Goal: Information Seeking & Learning: Learn about a topic

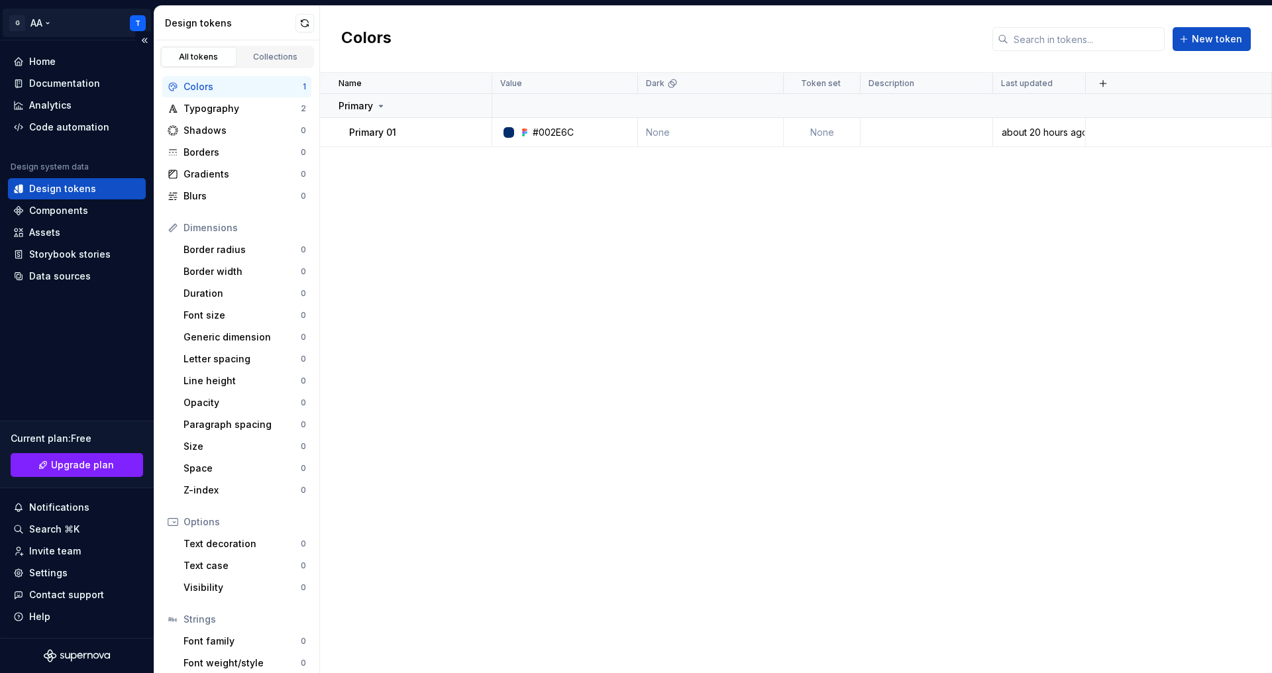
click at [139, 24] on html "G AA T Home Documentation Analytics Code automation Design system data Design t…" at bounding box center [636, 336] width 1272 height 673
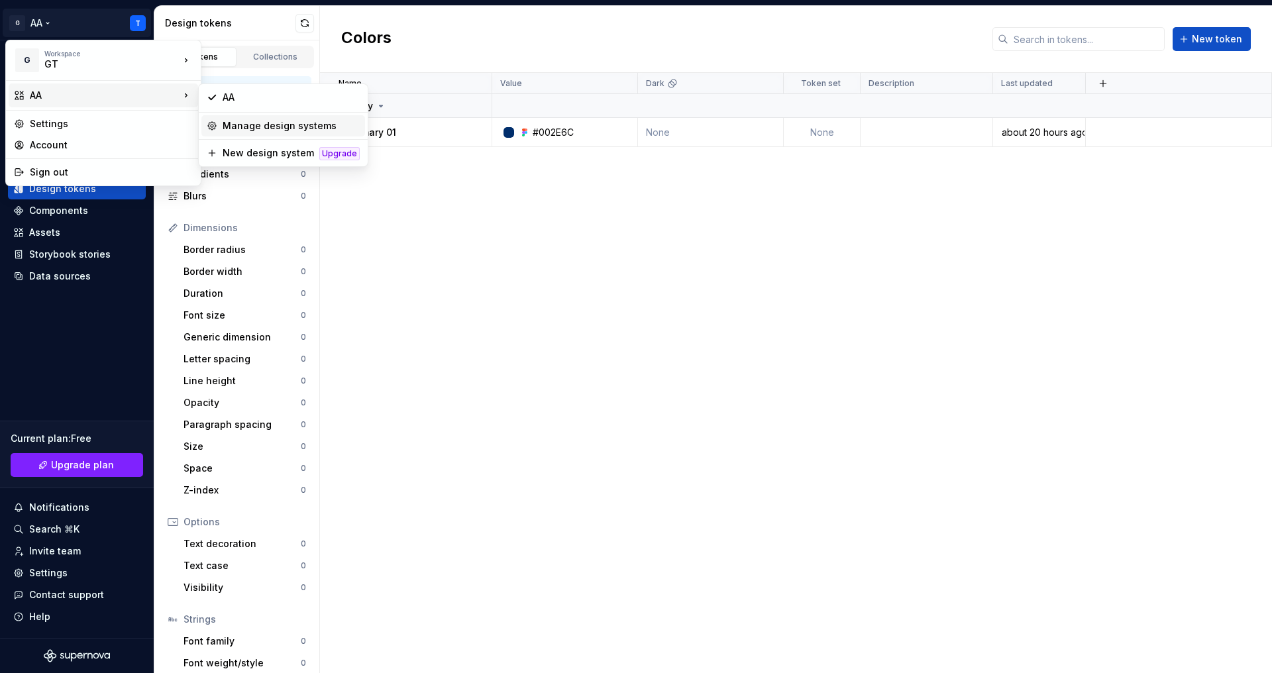
click at [273, 129] on div "Manage design systems" at bounding box center [291, 125] width 137 height 13
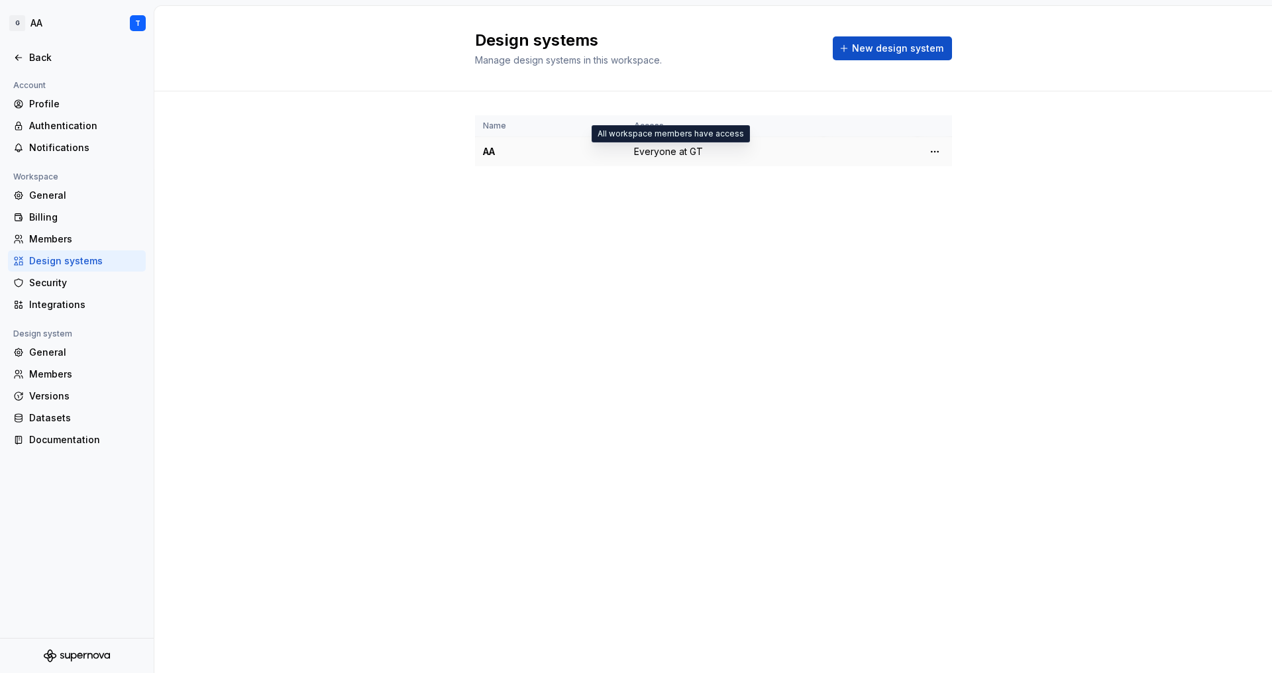
click at [662, 154] on span "Everyone at GT" at bounding box center [668, 151] width 69 height 13
click at [933, 149] on html "G AA T Back Account Profile Authentication Notifications Workspace General Bill…" at bounding box center [636, 336] width 1272 height 673
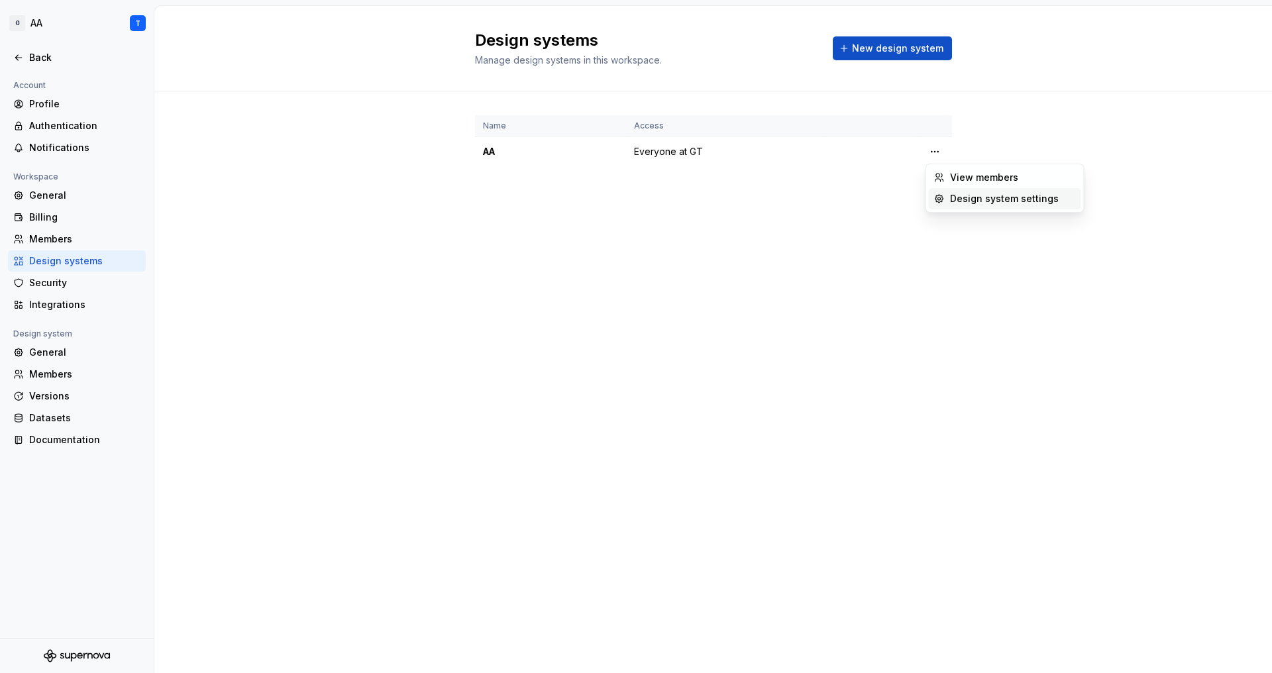
click at [970, 199] on div "Design system settings" at bounding box center [1013, 198] width 126 height 13
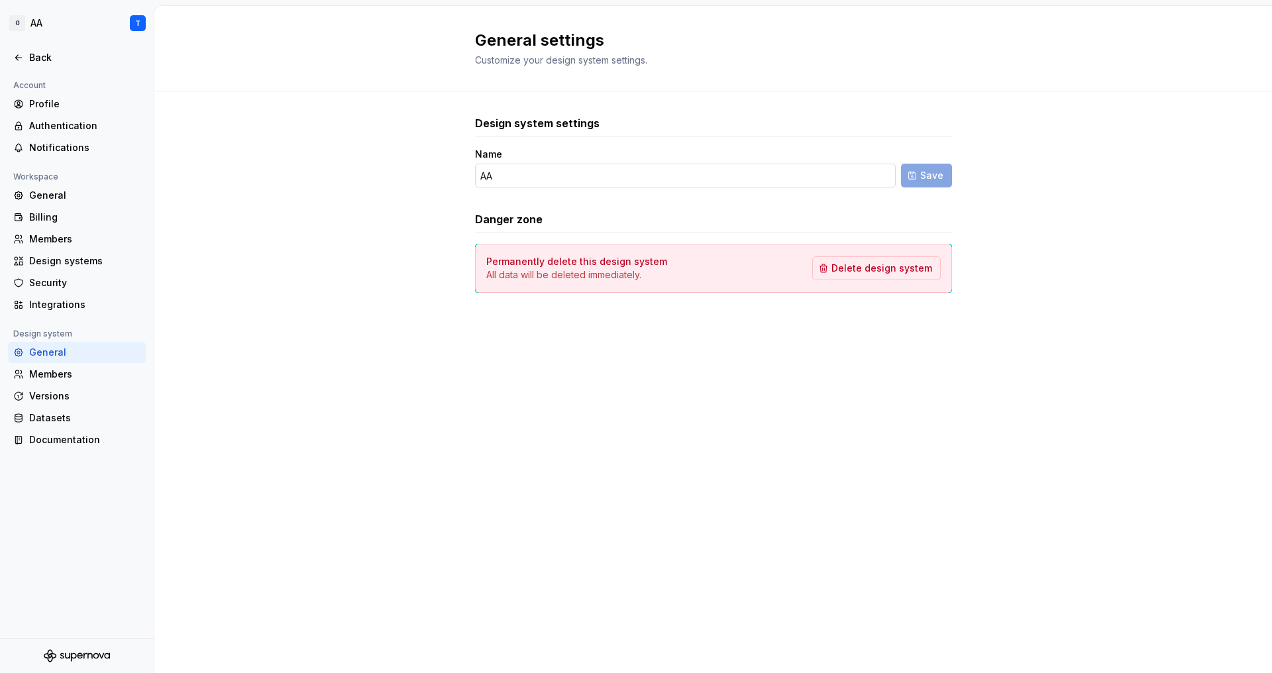
click at [604, 178] on input "AA" at bounding box center [685, 176] width 421 height 24
click at [617, 213] on div "Danger zone" at bounding box center [713, 219] width 477 height 16
click at [81, 250] on div "Design systems" at bounding box center [77, 260] width 138 height 21
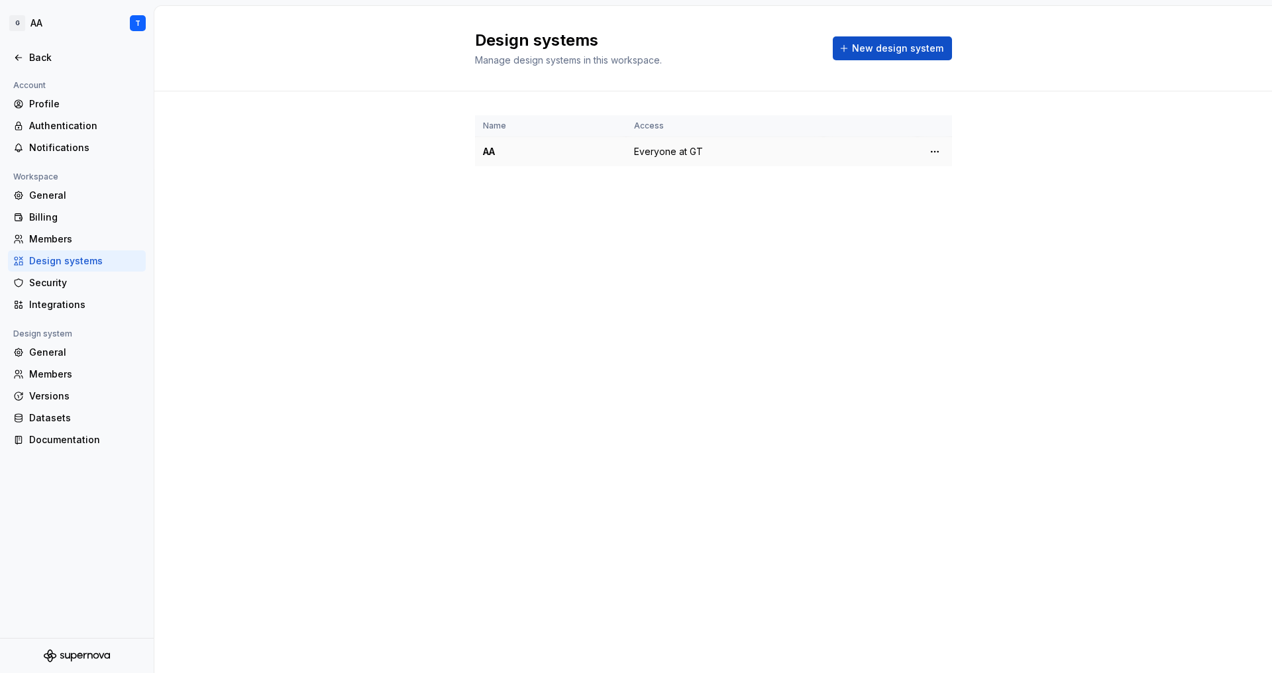
click at [658, 153] on span "Everyone at GT" at bounding box center [668, 151] width 69 height 13
click at [490, 164] on td "AA" at bounding box center [550, 152] width 151 height 30
click at [500, 142] on td "AA" at bounding box center [550, 152] width 151 height 30
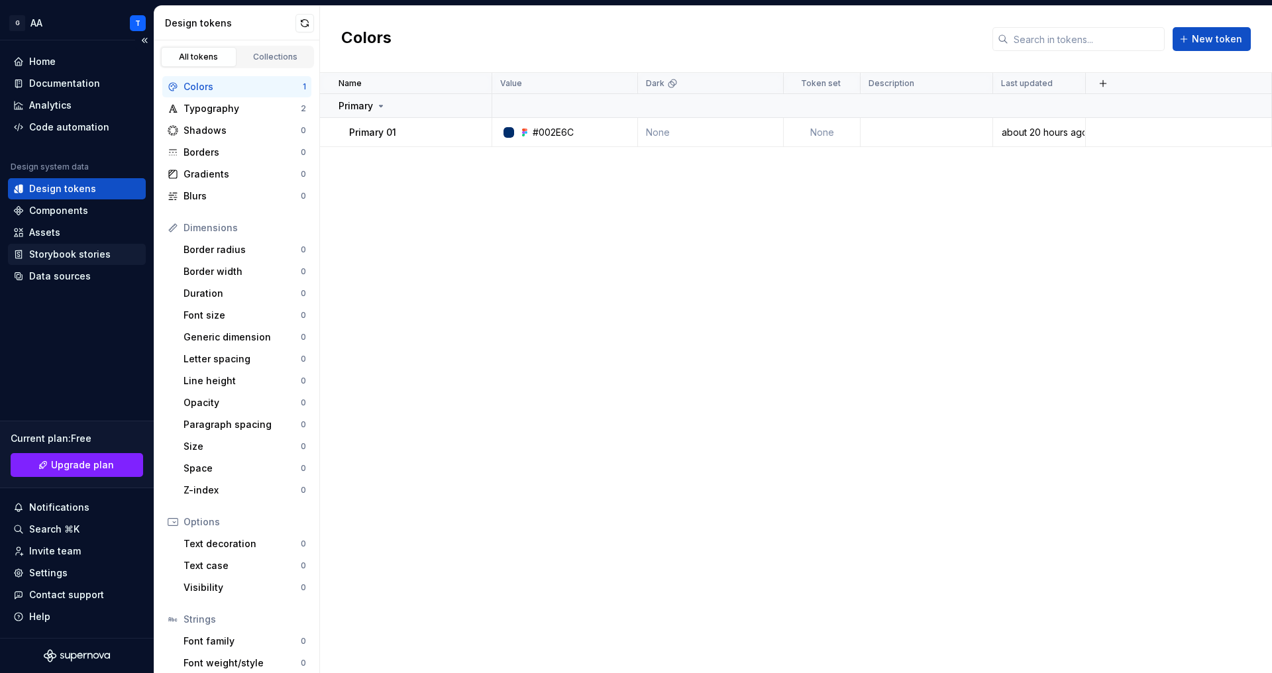
click at [69, 252] on div "Storybook stories" at bounding box center [69, 254] width 81 height 13
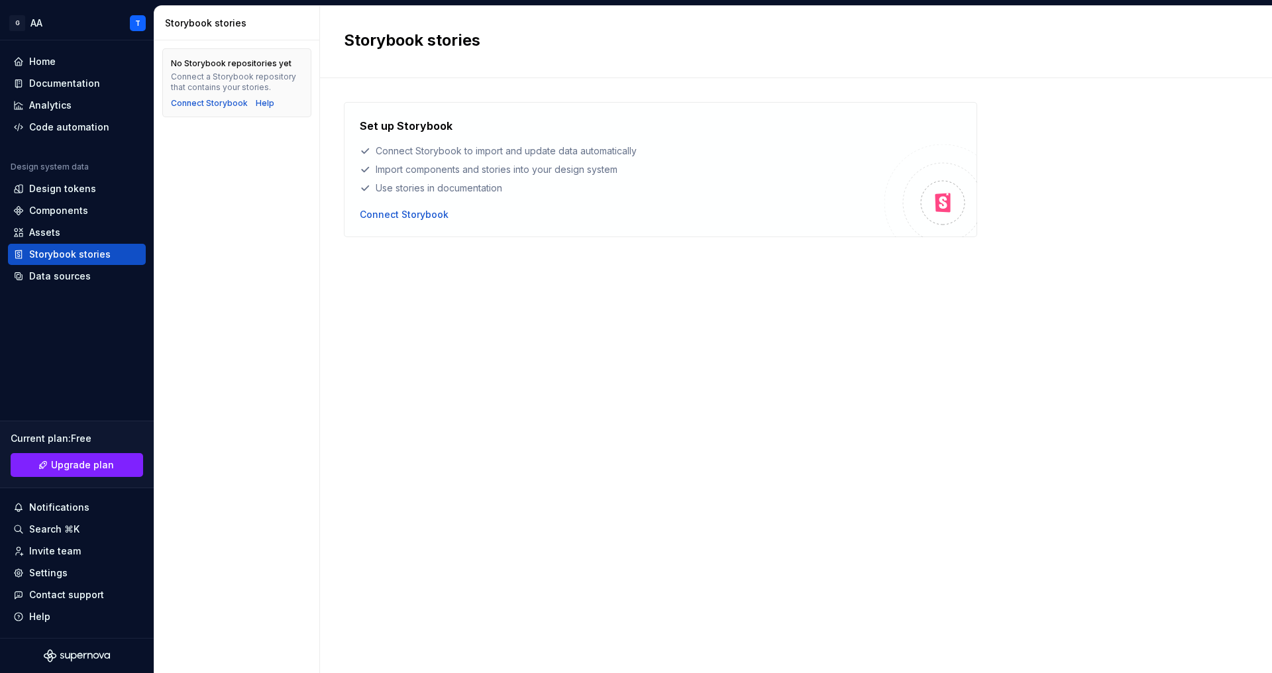
drag, startPoint x: 376, startPoint y: 151, endPoint x: 666, endPoint y: 149, distance: 289.5
click at [666, 149] on div "Connect Storybook to import and update data automatically" at bounding box center [622, 150] width 525 height 13
click at [667, 164] on div "Import components and stories into your design system" at bounding box center [622, 169] width 525 height 13
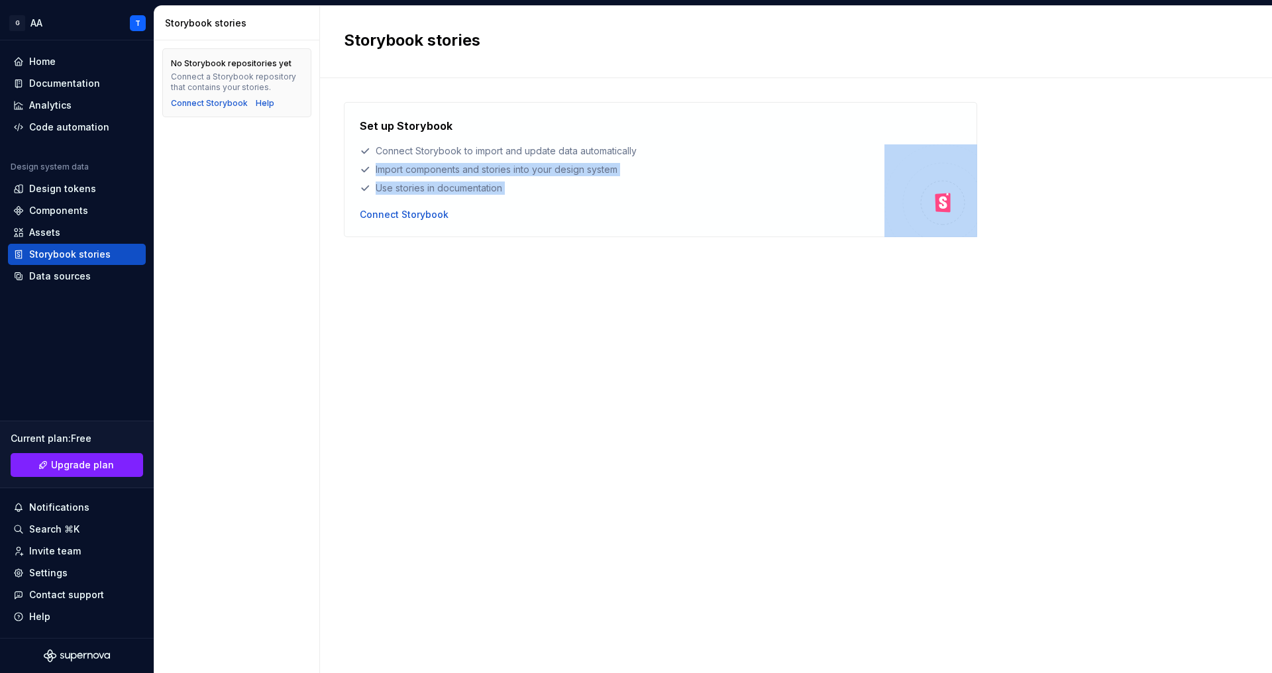
drag, startPoint x: 376, startPoint y: 171, endPoint x: 744, endPoint y: 209, distance: 369.6
click at [753, 211] on div "Set up Storybook Connect Storybook to import and update data automatically Impo…" at bounding box center [622, 169] width 525 height 103
click at [70, 281] on div "Data sources" at bounding box center [60, 276] width 62 height 13
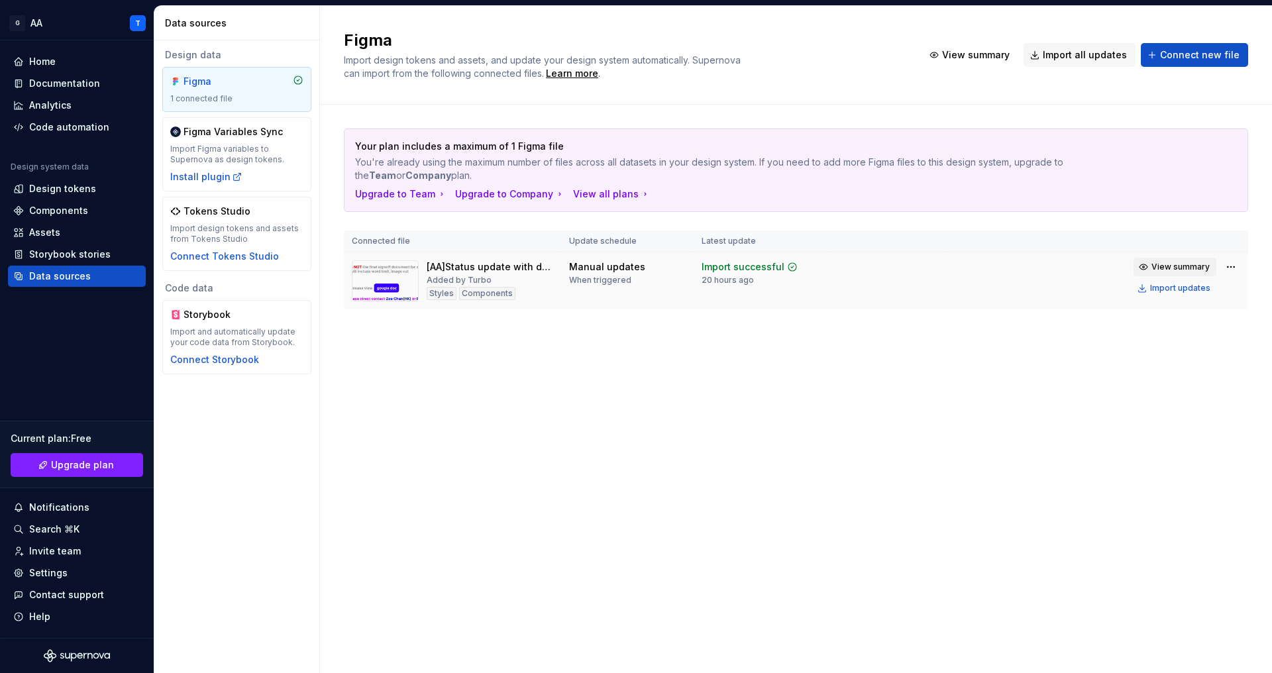
click at [1169, 270] on span "View summary" at bounding box center [1180, 267] width 58 height 11
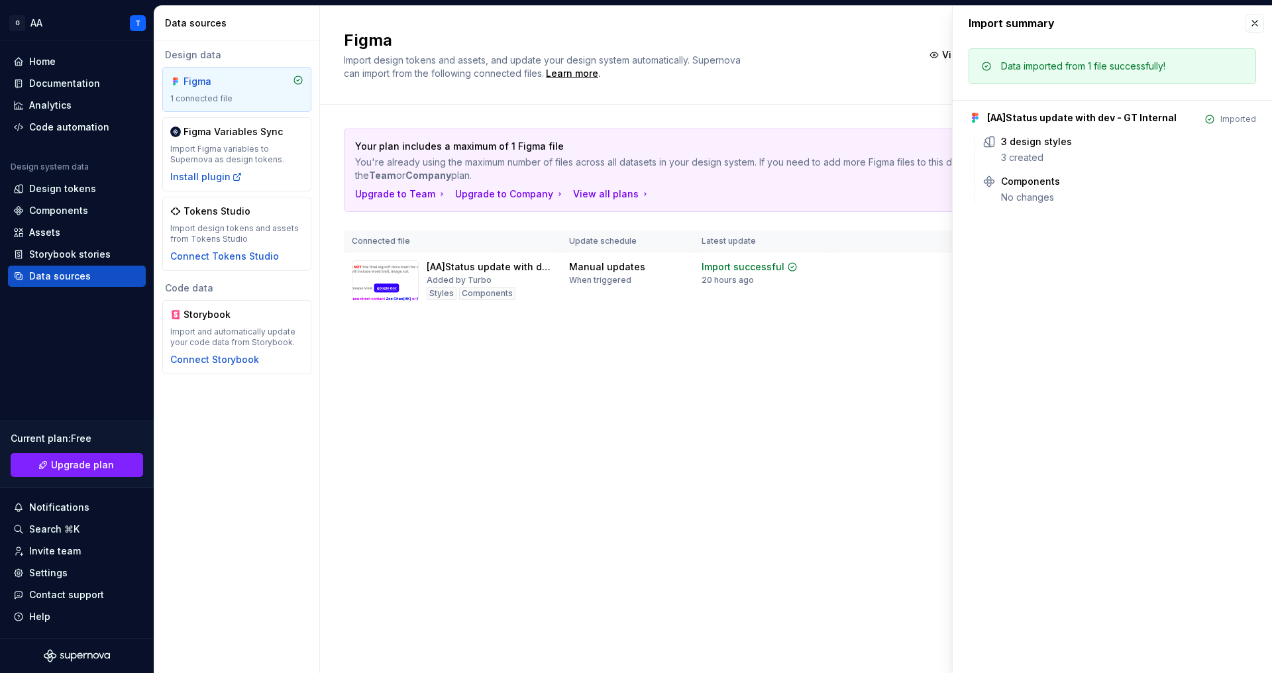
click at [1027, 207] on div "Data imported from 1 file successfully! [AA]Status update with dev - GT Interna…" at bounding box center [1112, 130] width 319 height 180
click at [729, 391] on div "Figma Import design tokens and assets, and update your design system automatica…" at bounding box center [796, 339] width 952 height 667
click at [482, 291] on div "Components" at bounding box center [487, 293] width 56 height 13
click at [584, 285] on div "When triggered" at bounding box center [600, 280] width 62 height 11
click at [1255, 25] on button "button" at bounding box center [1254, 23] width 19 height 19
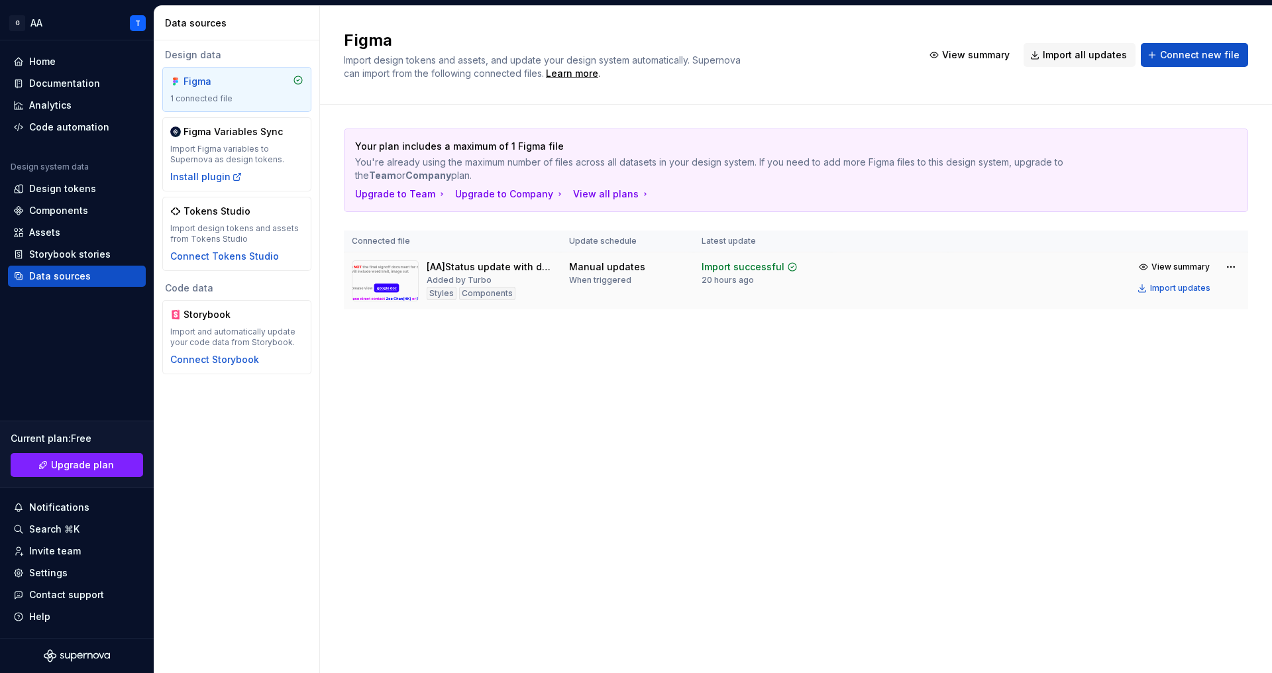
click at [922, 286] on td at bounding box center [889, 281] width 117 height 58
click at [1225, 268] on html "G AA T Home Documentation Analytics Code automation Design system data Design t…" at bounding box center [636, 336] width 1272 height 673
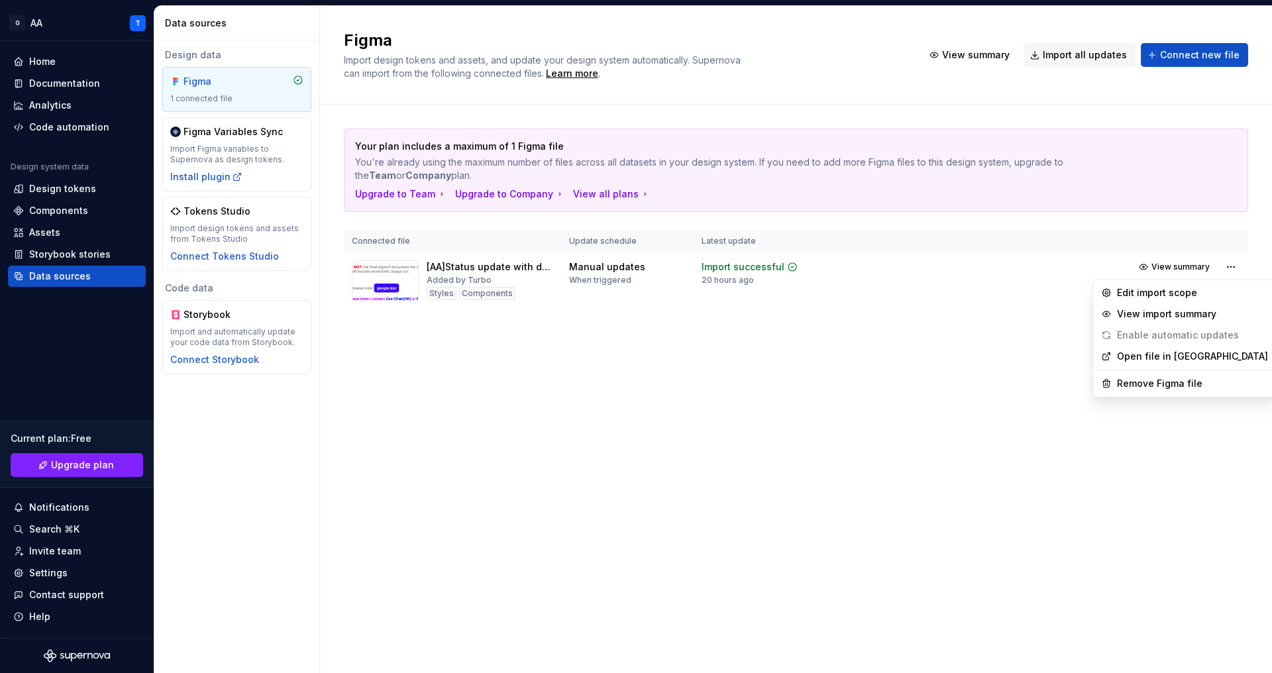
click at [473, 293] on html "G AA T Home Documentation Analytics Code automation Design system data Design t…" at bounding box center [636, 336] width 1272 height 673
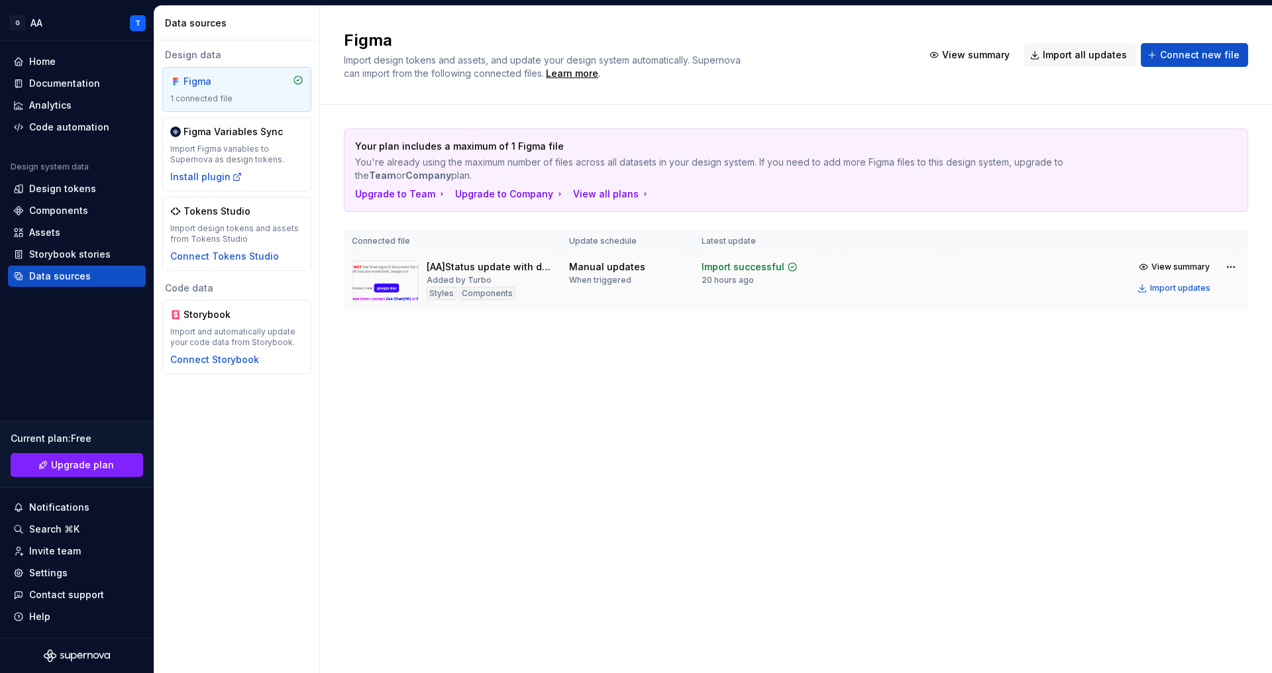
click at [522, 279] on div "[AA]Status update with dev - GT Internal Added by Turbo Styles Components" at bounding box center [490, 280] width 127 height 41
click at [381, 282] on img at bounding box center [385, 280] width 67 height 41
click at [387, 295] on img at bounding box center [385, 280] width 67 height 41
click at [597, 271] on div "Manual updates" at bounding box center [607, 266] width 76 height 13
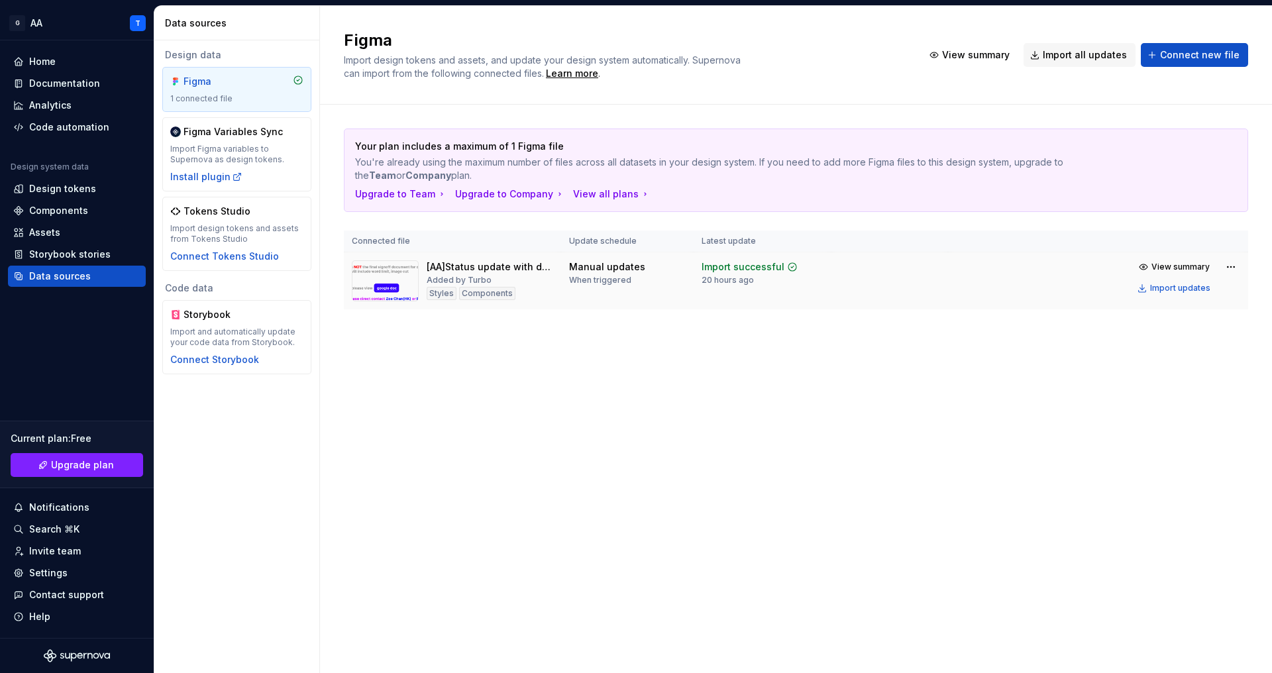
click at [600, 286] on td "Manual updates When triggered" at bounding box center [627, 281] width 132 height 58
click at [959, 289] on td "View summary Import updates" at bounding box center [1098, 277] width 300 height 50
click at [806, 291] on td "Import successful 20 hours ago" at bounding box center [763, 281] width 138 height 58
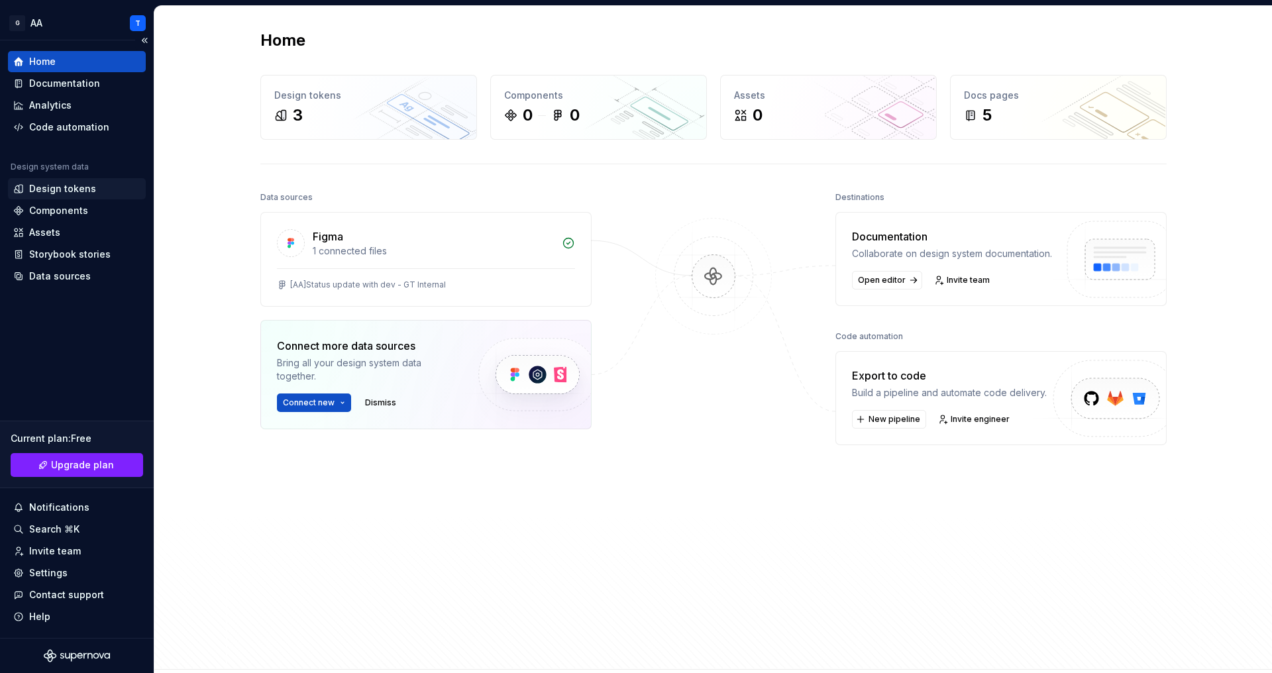
click at [85, 197] on div "Design tokens" at bounding box center [77, 188] width 138 height 21
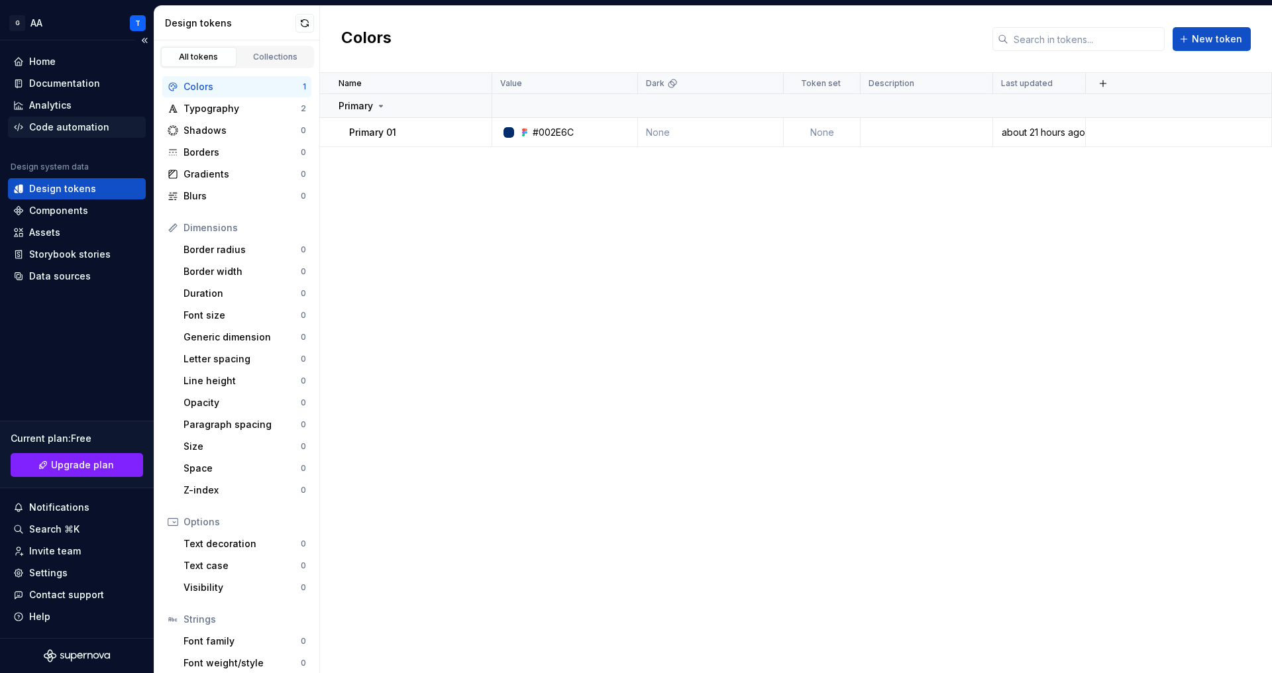
click at [89, 127] on div "Code automation" at bounding box center [69, 127] width 80 height 13
click at [88, 129] on div "Code automation" at bounding box center [69, 127] width 80 height 13
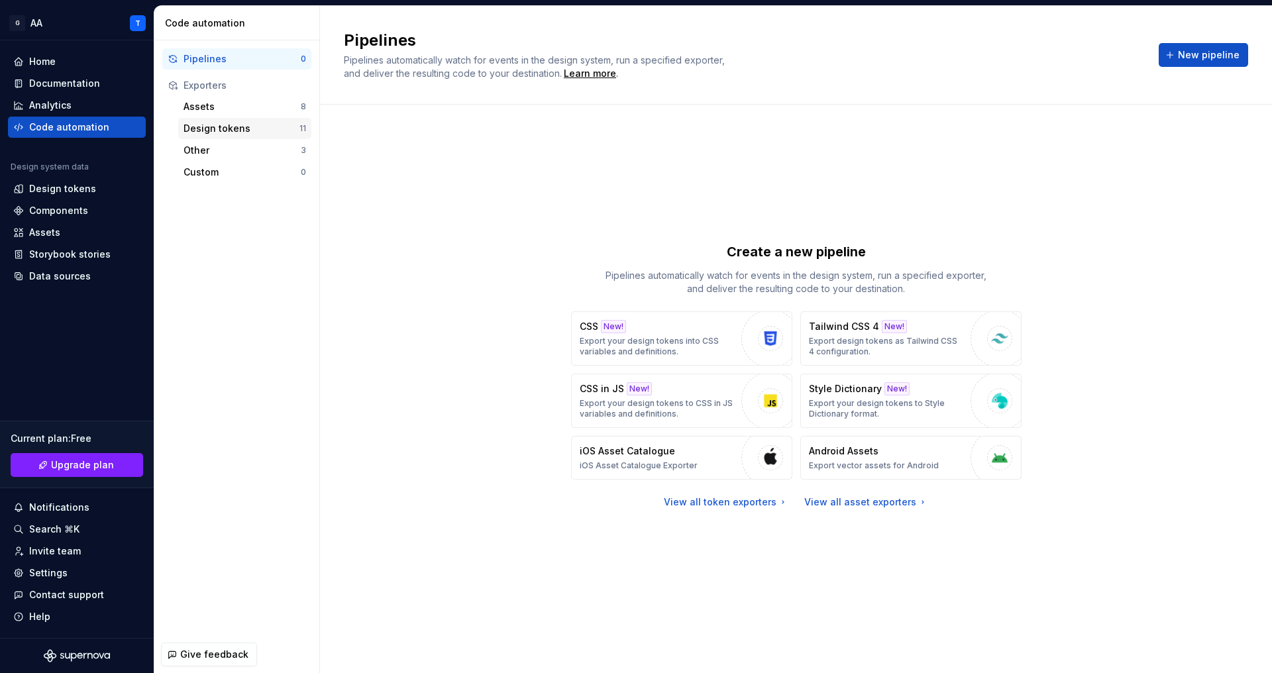
click at [266, 129] on div "Design tokens" at bounding box center [241, 128] width 116 height 13
click at [260, 126] on div "Design tokens" at bounding box center [241, 128] width 116 height 13
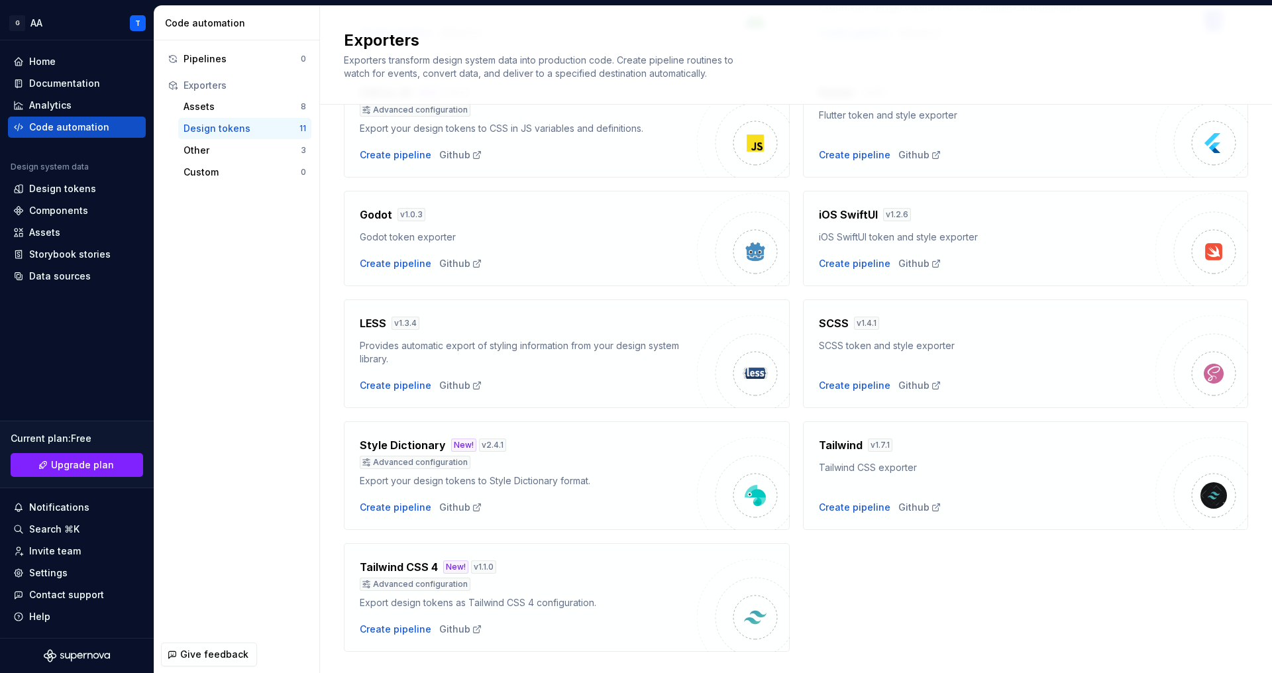
scroll to position [242, 0]
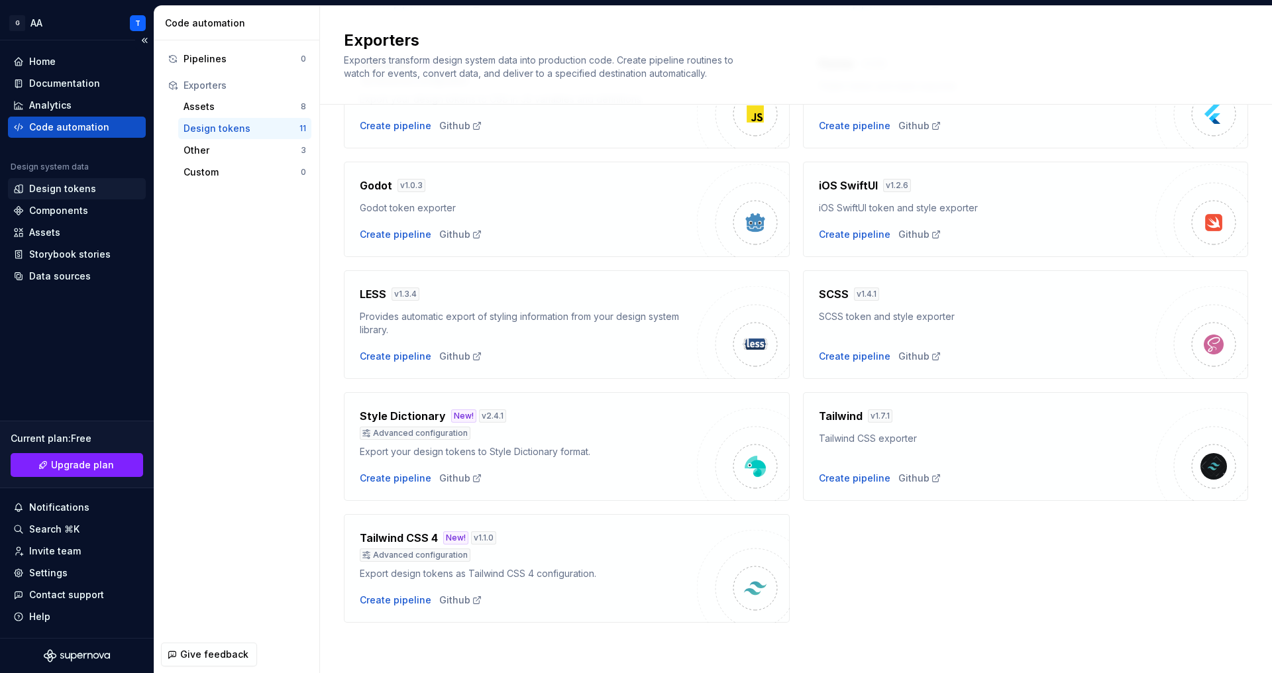
click at [77, 195] on div "Design tokens" at bounding box center [77, 188] width 138 height 21
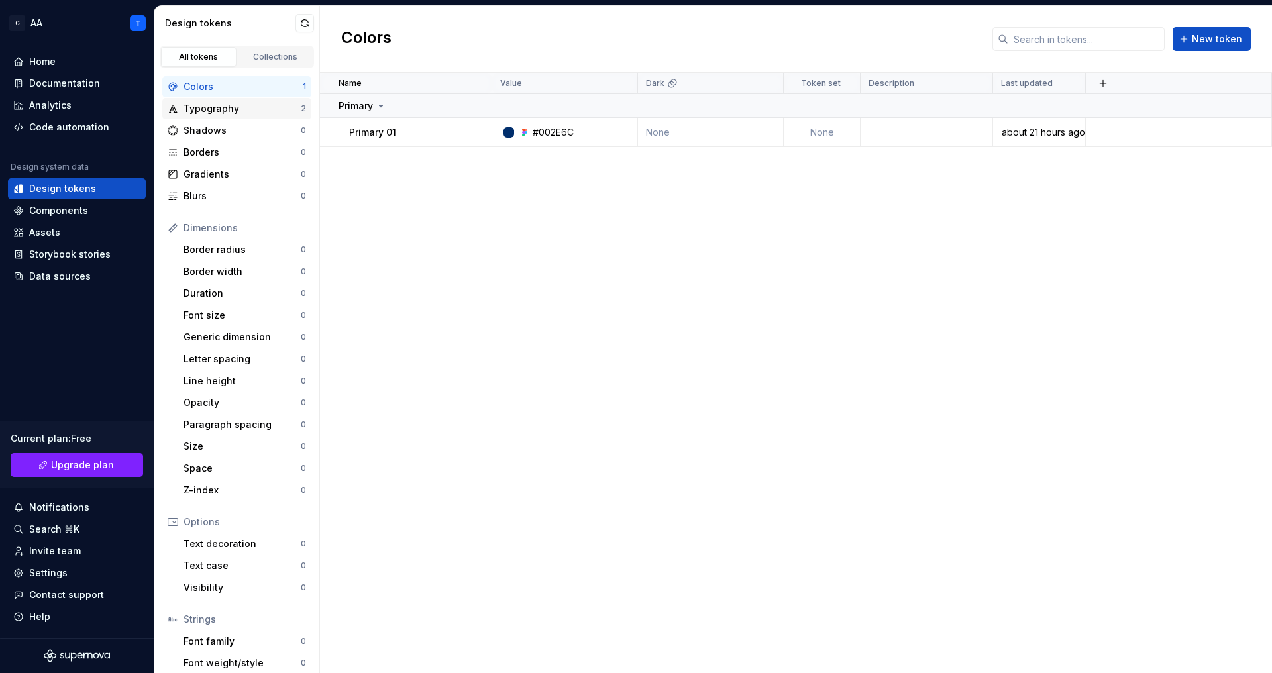
click at [260, 111] on div "Typography" at bounding box center [241, 108] width 117 height 13
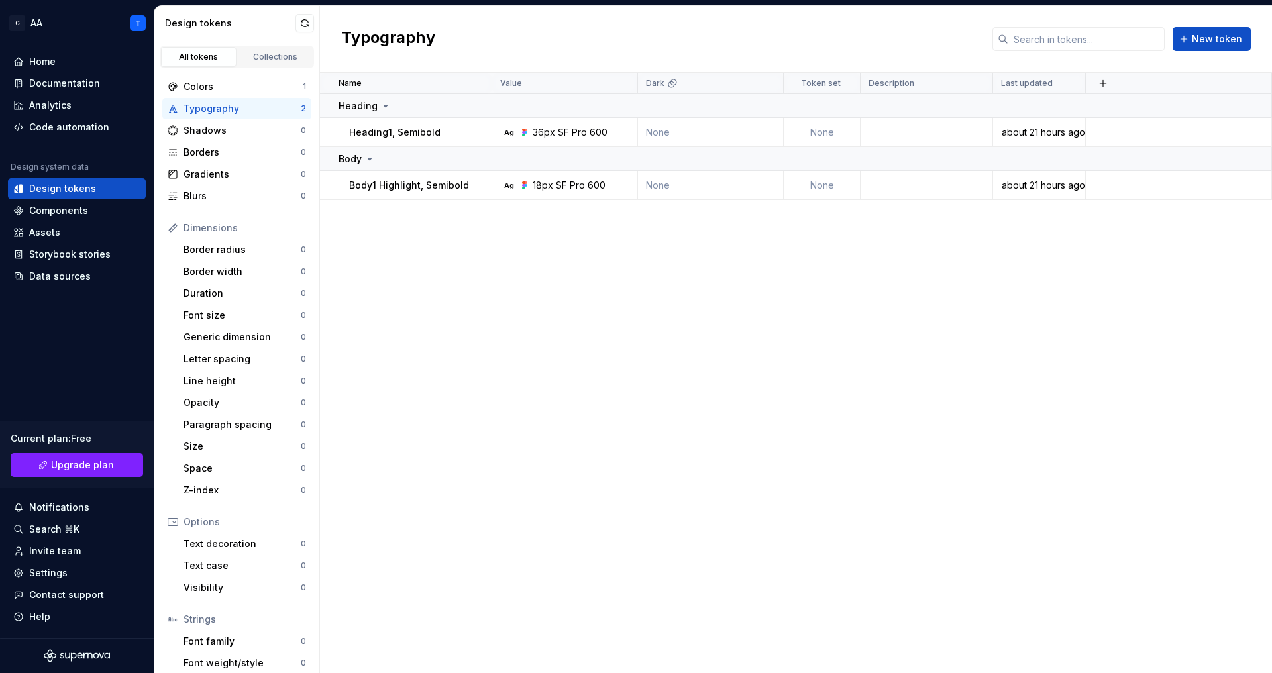
click at [437, 230] on div "Name Value Dark Token set Description Last updated Heading Heading1, Semibold A…" at bounding box center [796, 373] width 952 height 600
click at [442, 303] on div "Name Value Dark Token set Description Last updated Heading Heading1, Semibold A…" at bounding box center [796, 373] width 952 height 600
